Goal: Find specific page/section: Find specific page/section

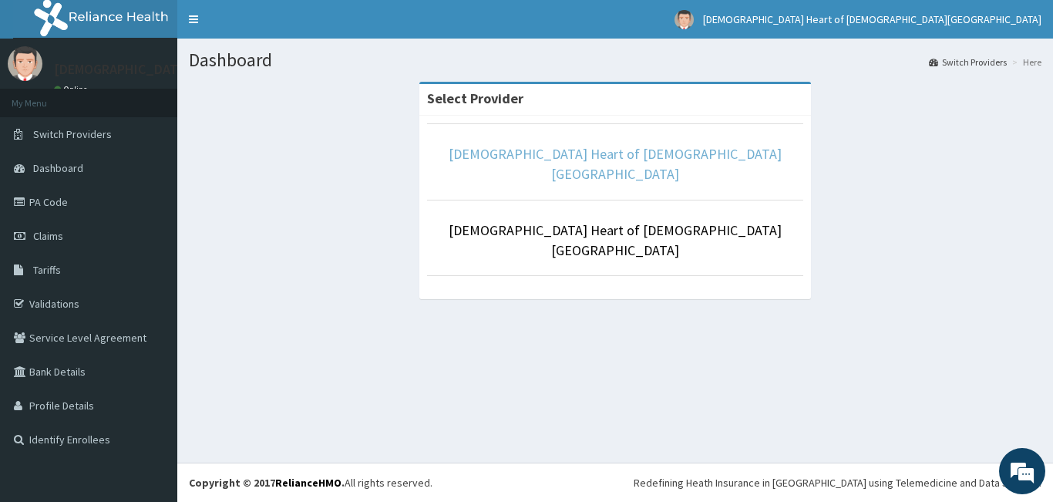
click at [550, 160] on link "[DEMOGRAPHIC_DATA] Heart of [DEMOGRAPHIC_DATA][GEOGRAPHIC_DATA]" at bounding box center [615, 164] width 333 height 38
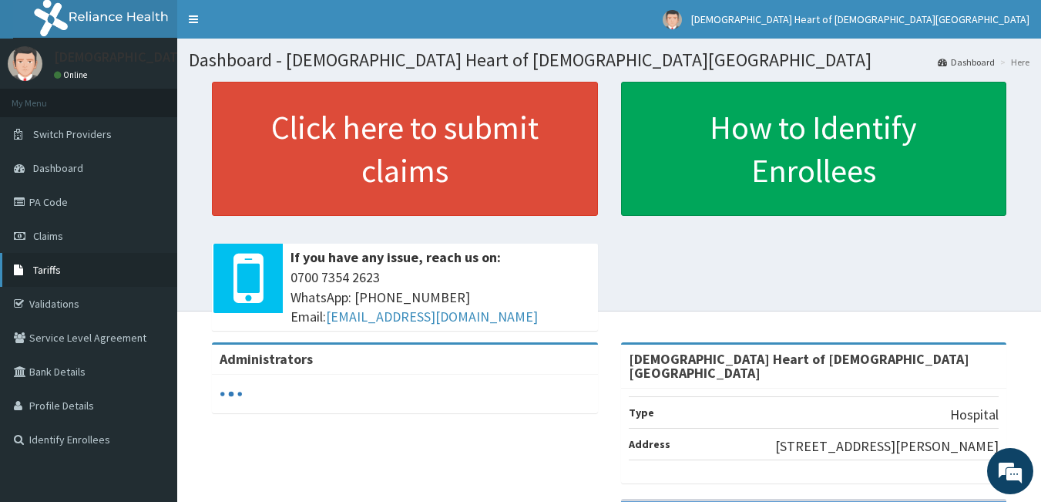
click at [67, 274] on link "Tariffs" at bounding box center [88, 270] width 177 height 34
